Goal: Task Accomplishment & Management: Complete application form

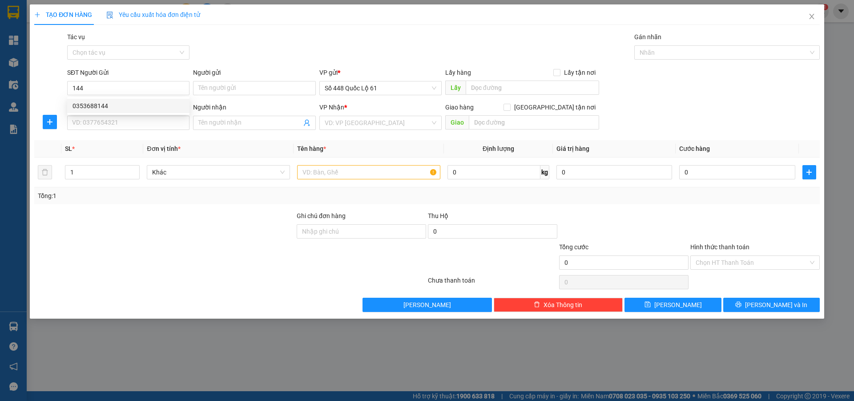
click at [125, 105] on div "0353688144" at bounding box center [128, 106] width 112 height 10
type input "0353688144"
type input "NHA MAN"
type input "00000000000"
checkbox input "true"
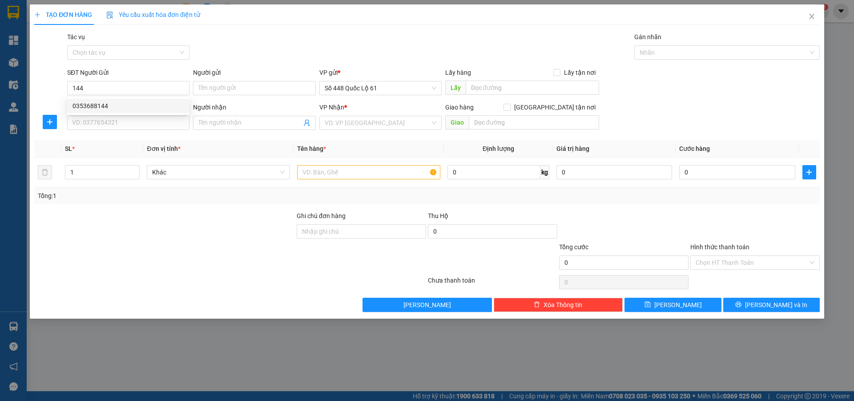
type input "VINAHOUSE"
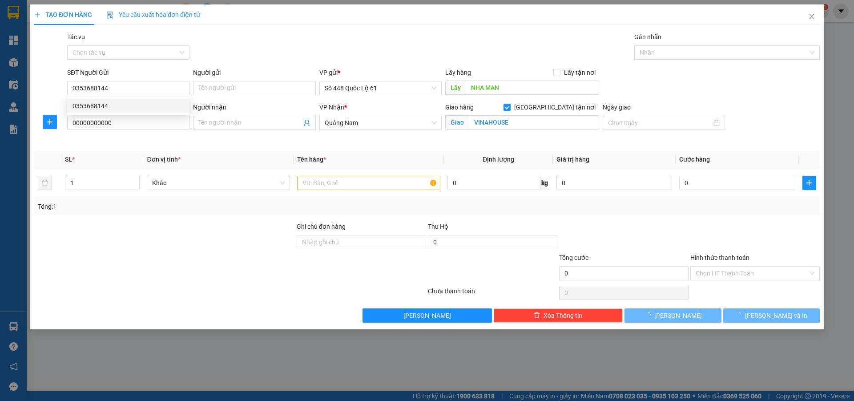
type input "200.000"
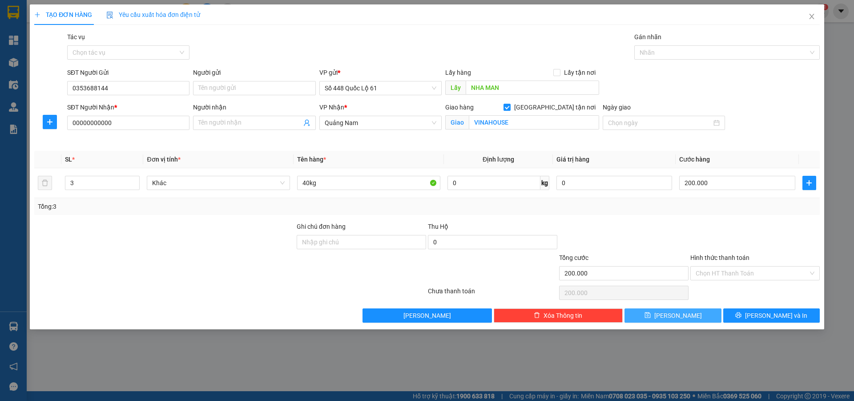
type input "0353688144"
click at [704, 317] on button "Lưu" at bounding box center [672, 315] width 96 height 14
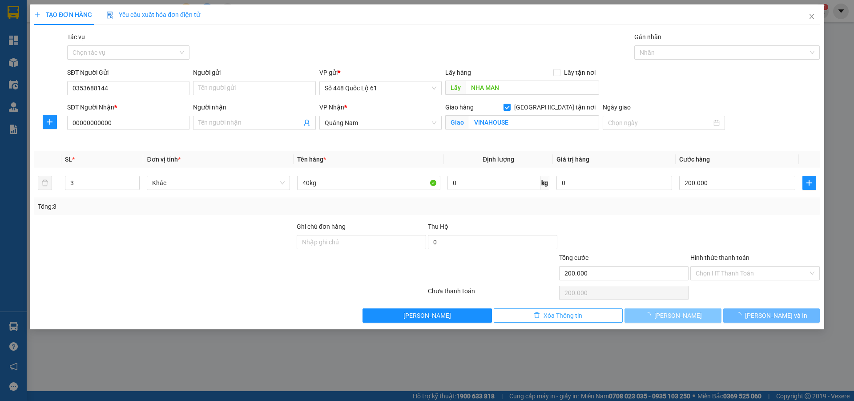
checkbox input "false"
type input "0"
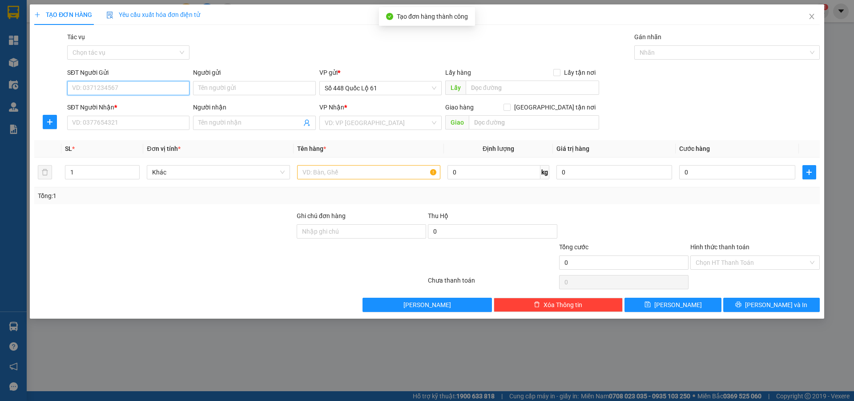
click at [145, 86] on input "SĐT Người Gửi" at bounding box center [128, 88] width 122 height 14
click at [142, 103] on div "0353688144" at bounding box center [128, 106] width 112 height 10
type input "0353688144"
type input "NHA MAN"
type input "00000000000"
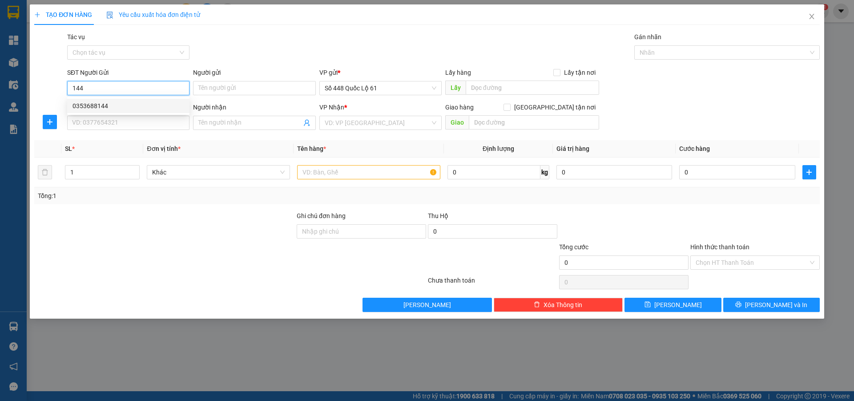
checkbox input "true"
type input "VINAHOUSE"
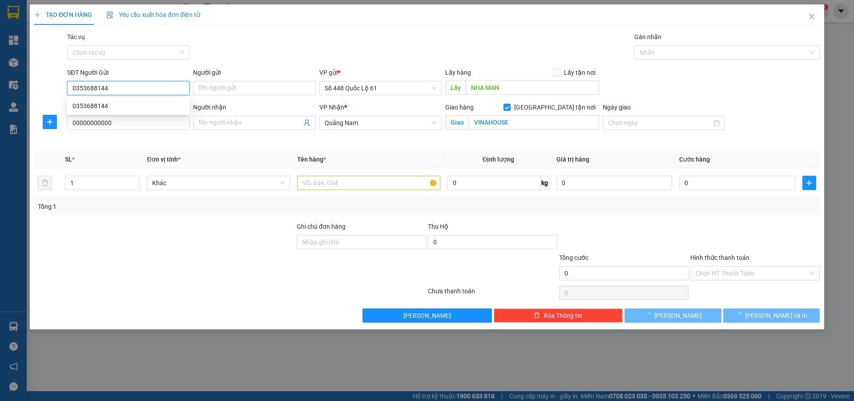
type input "200.000"
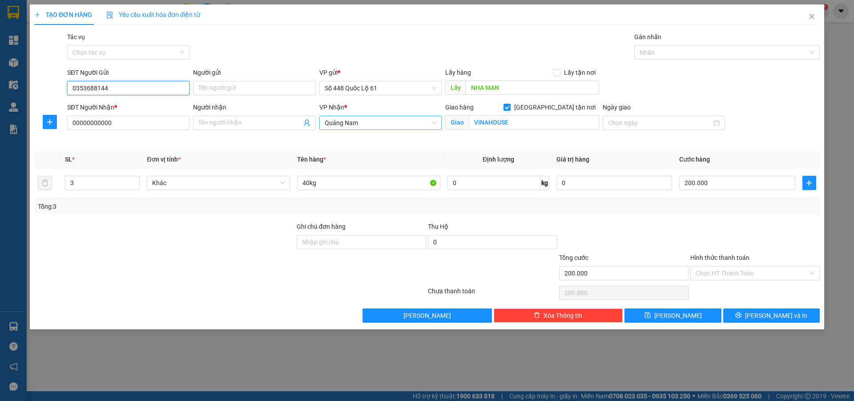
click at [392, 124] on span "Quảng Nam" at bounding box center [381, 122] width 112 height 13
type input "0353688144"
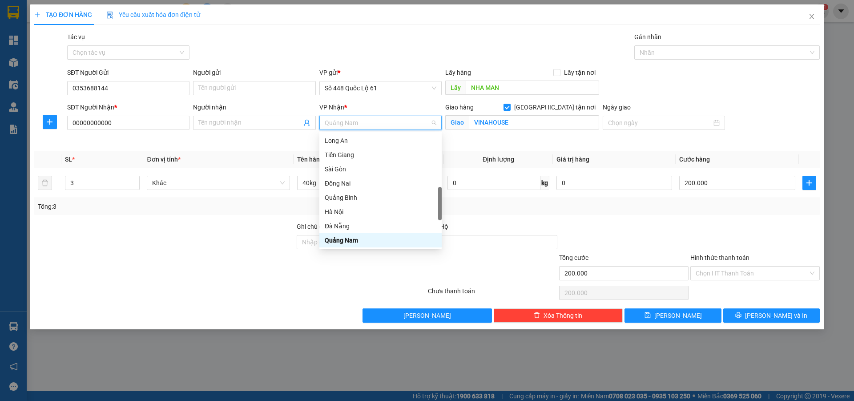
type input "h"
click at [345, 223] on div "Huế" at bounding box center [381, 226] width 112 height 10
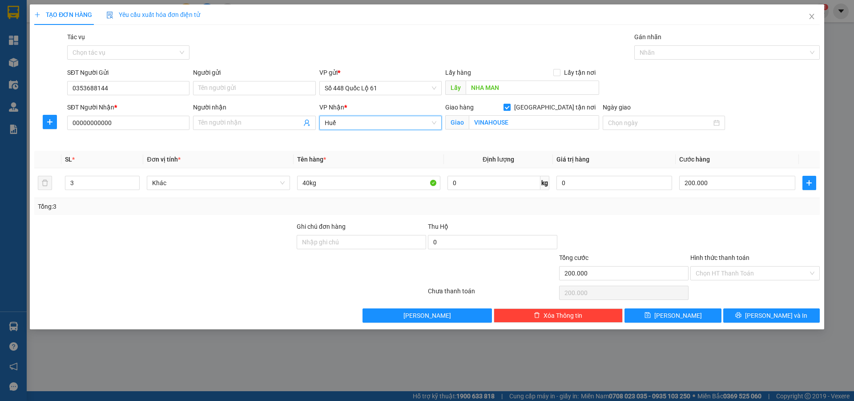
click at [509, 106] on input "[GEOGRAPHIC_DATA] tận nơi" at bounding box center [506, 107] width 6 height 6
checkbox input "false"
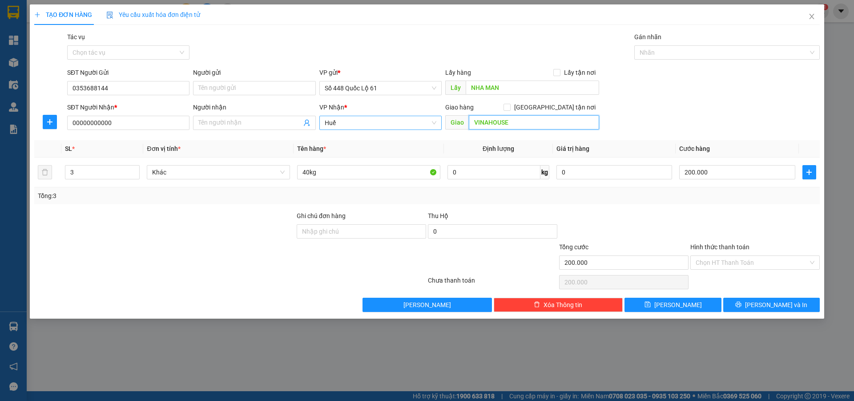
click at [533, 119] on input "VINAHOUSE" at bounding box center [534, 122] width 130 height 14
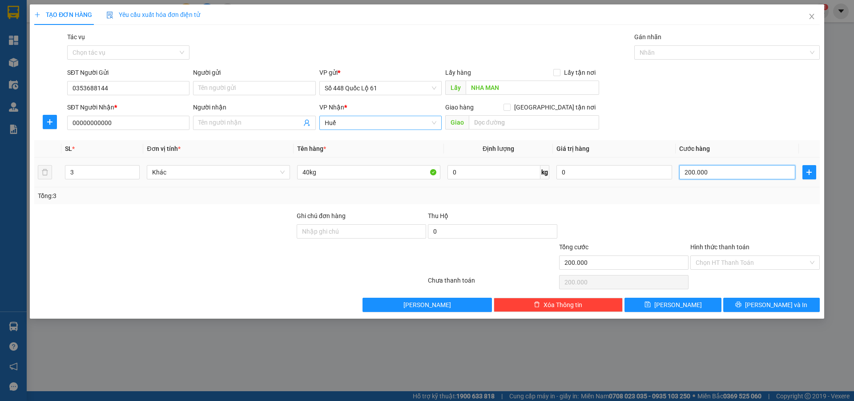
click at [713, 171] on input "200.000" at bounding box center [737, 172] width 116 height 14
type input "4"
type input "40"
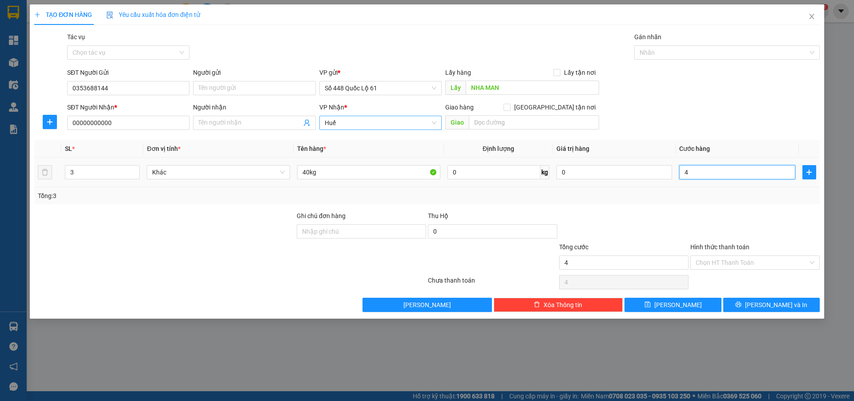
type input "40"
type input "400"
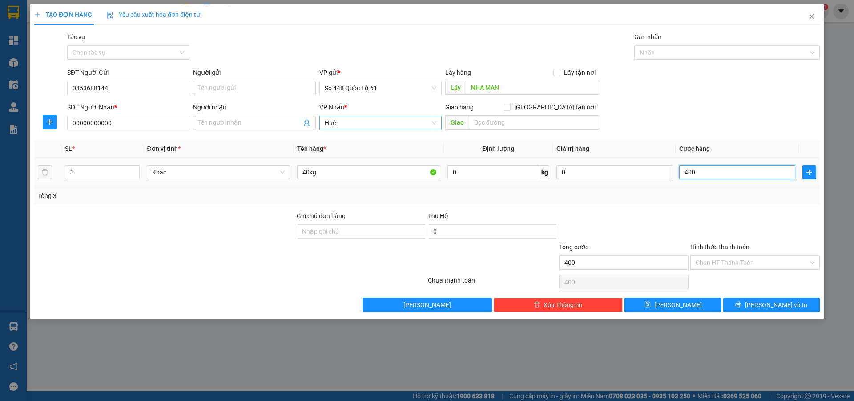
type input "4.000"
type input "40.000"
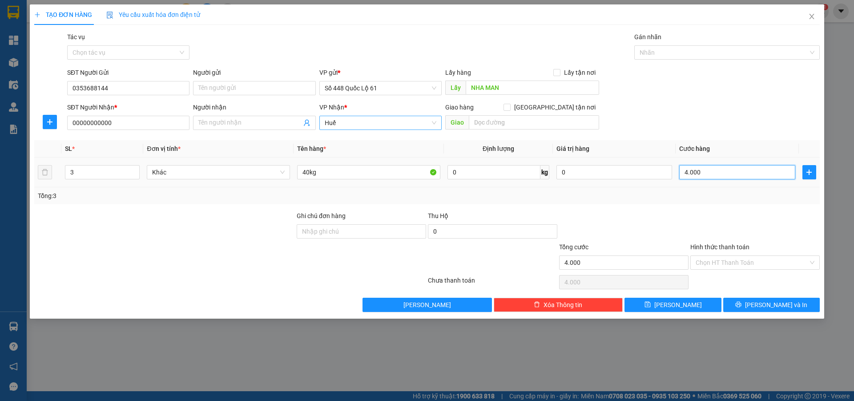
type input "40.000"
type input "400.000"
click at [689, 305] on button "Lưu" at bounding box center [672, 304] width 96 height 14
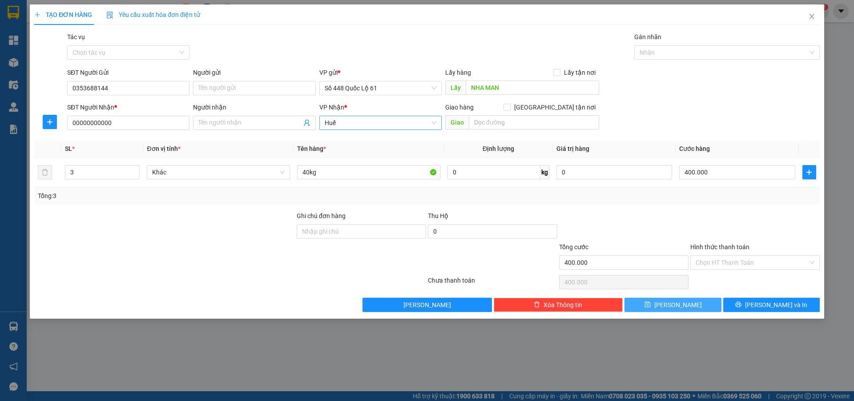
type input "0"
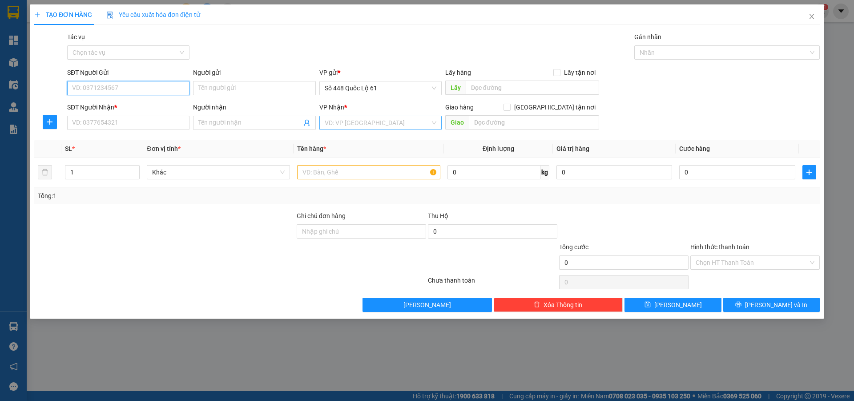
click at [117, 85] on input "SĐT Người Gửi" at bounding box center [128, 88] width 122 height 14
click at [128, 104] on div "0931033280" at bounding box center [128, 106] width 112 height 10
type input "0931033280"
type input "cx số 6 sa đéc"
type input "0000000000"
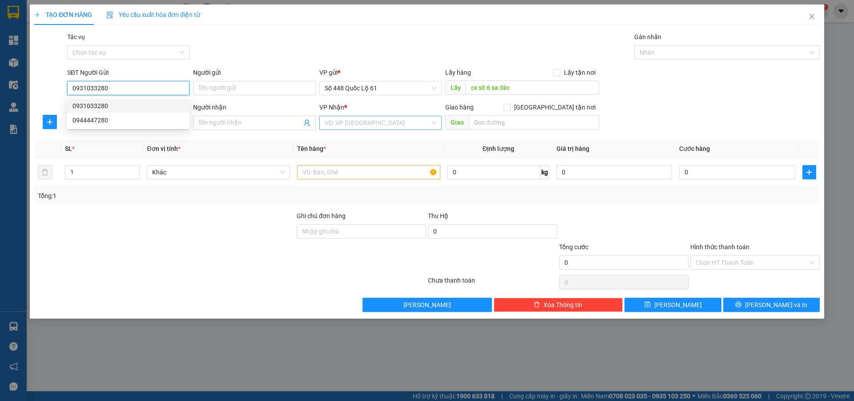
type input "250.000"
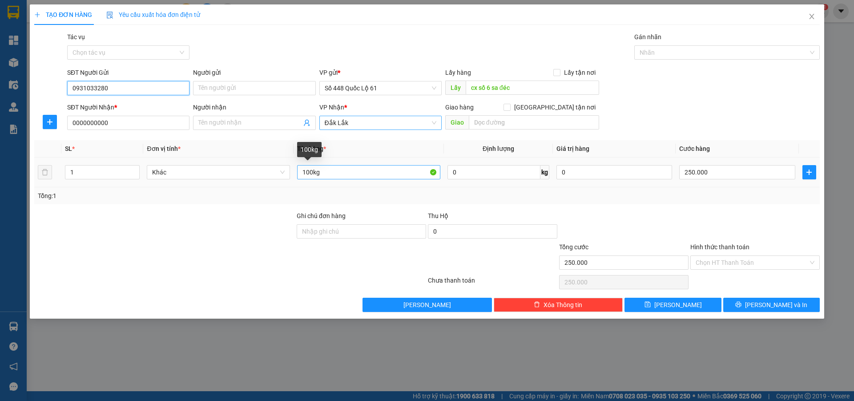
type input "0931033280"
click at [367, 168] on input "100kg" at bounding box center [368, 172] width 143 height 14
type input "140kg"
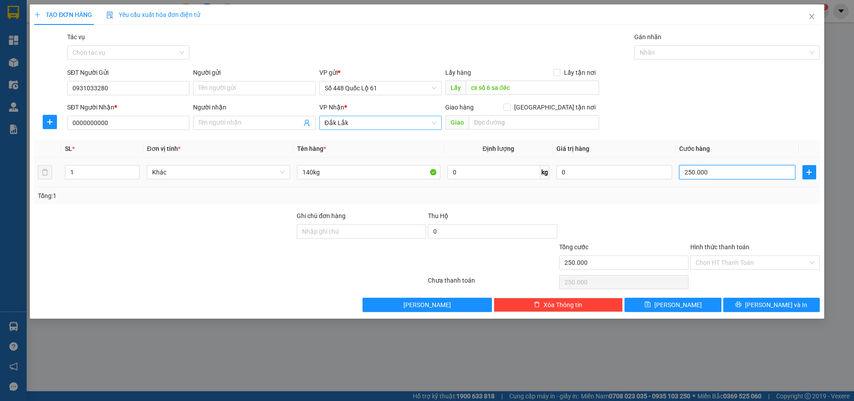
click at [727, 170] on input "250.000" at bounding box center [737, 172] width 116 height 14
type input "0"
type input "3"
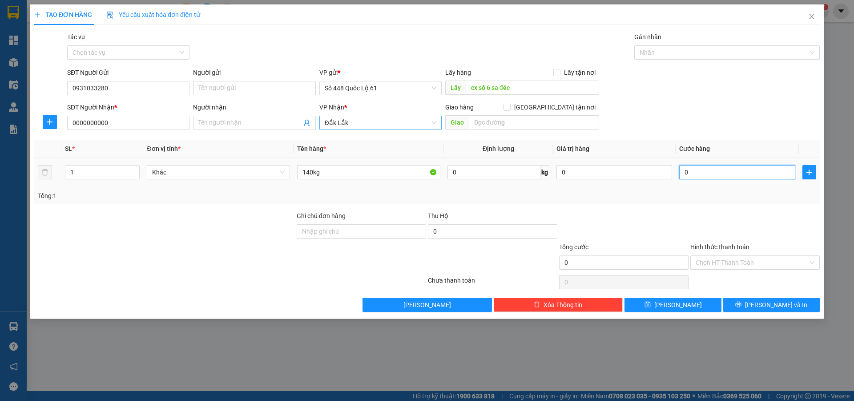
type input "3"
type input "03"
type input "35"
type input "035"
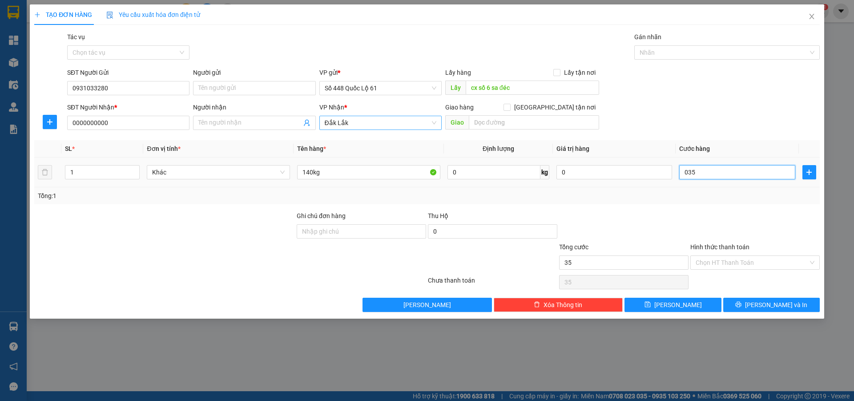
type input "350"
type input "0.350"
type input "3.500"
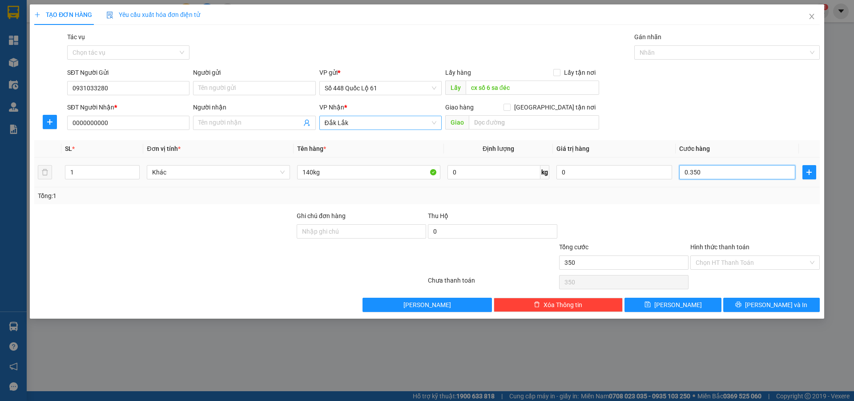
type input "03.500"
type input "35.000"
type input "035.000"
type input "350.000"
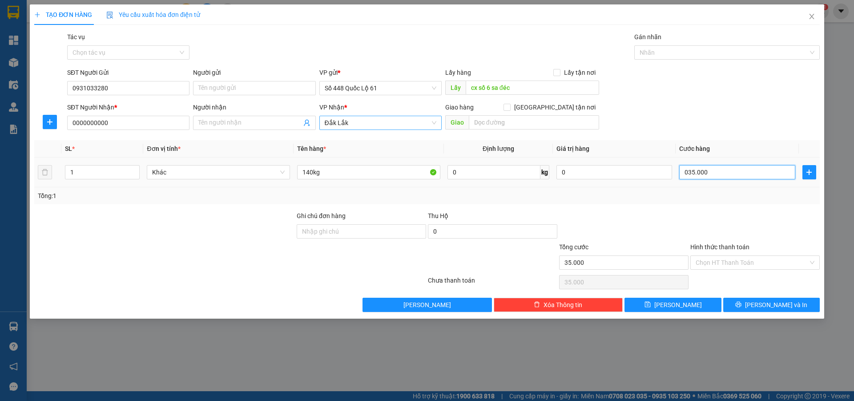
type input "350.000"
click at [682, 301] on span "Lưu" at bounding box center [678, 305] width 48 height 10
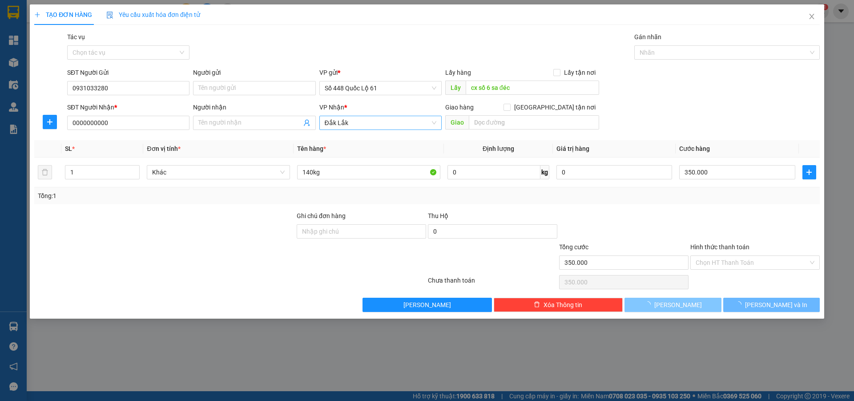
type input "0"
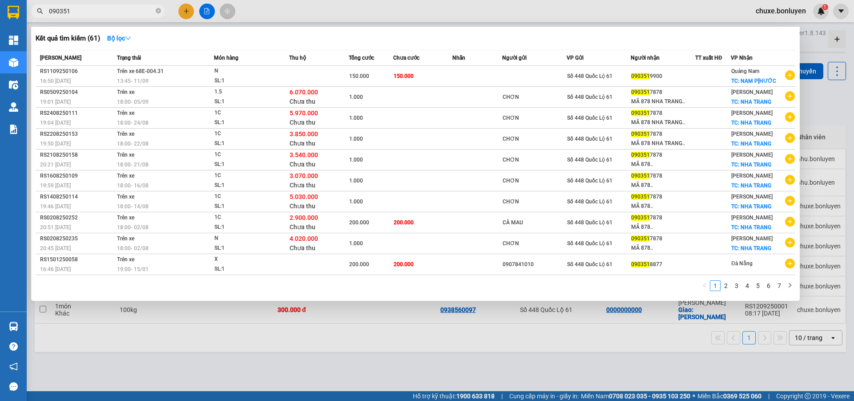
click at [728, 12] on div at bounding box center [427, 200] width 854 height 401
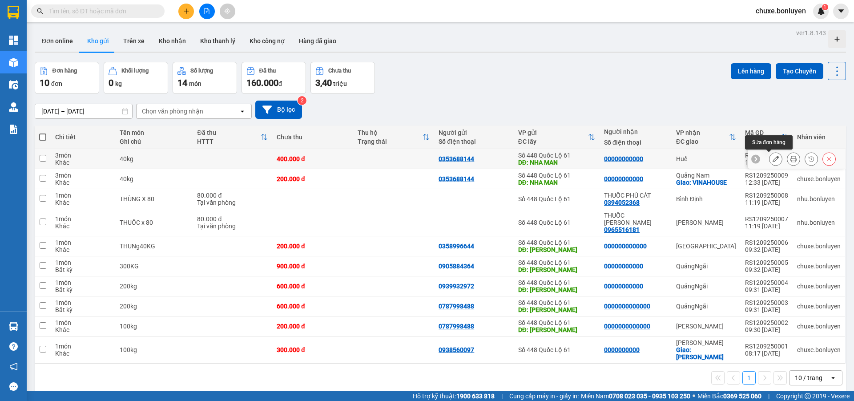
click at [772, 158] on icon at bounding box center [775, 159] width 6 height 6
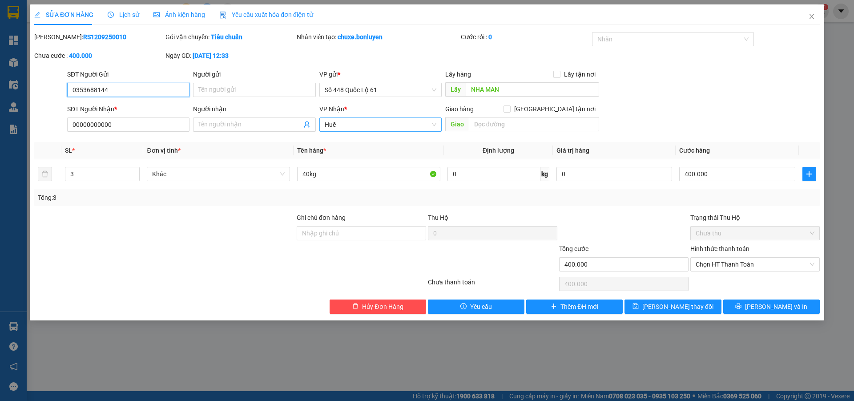
click at [385, 127] on span "Huế" at bounding box center [381, 124] width 112 height 13
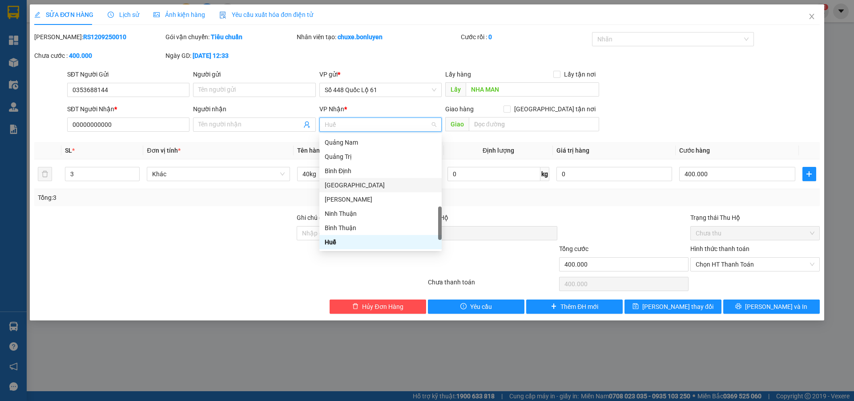
click at [514, 207] on div "Total Paid Fee 0 Total UnPaid Fee 400.000 Cash Collection Total Fee Mã ĐH: RS12…" at bounding box center [426, 172] width 785 height 281
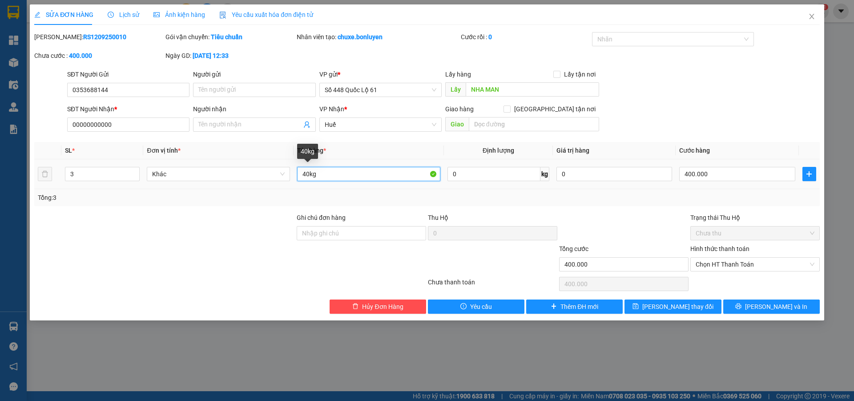
click at [382, 172] on input "40kg" at bounding box center [368, 174] width 143 height 14
type input "40kg ( xe mình thu tiền)"
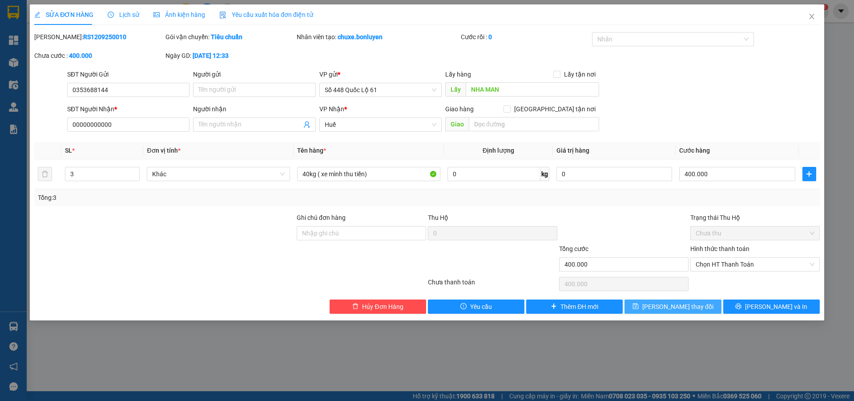
click at [680, 309] on span "[PERSON_NAME] thay đổi" at bounding box center [677, 306] width 71 height 10
